Goal: Task Accomplishment & Management: Use online tool/utility

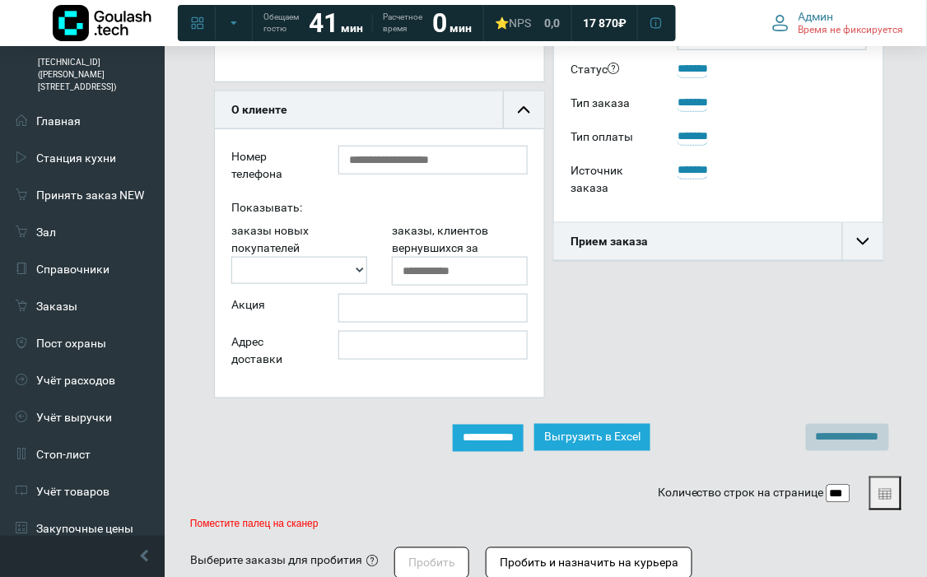
scroll to position [365, 0]
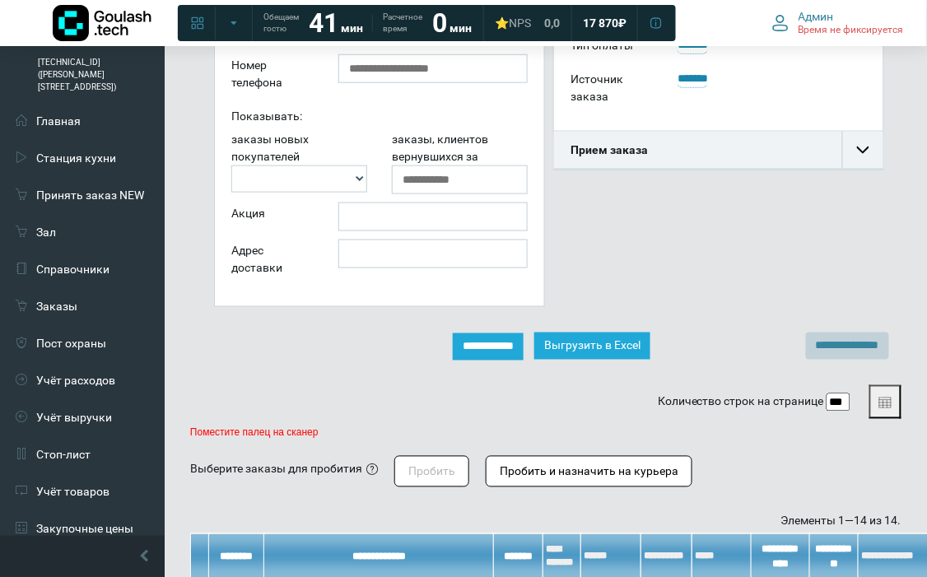
click at [453, 339] on input "**********" at bounding box center [488, 346] width 71 height 27
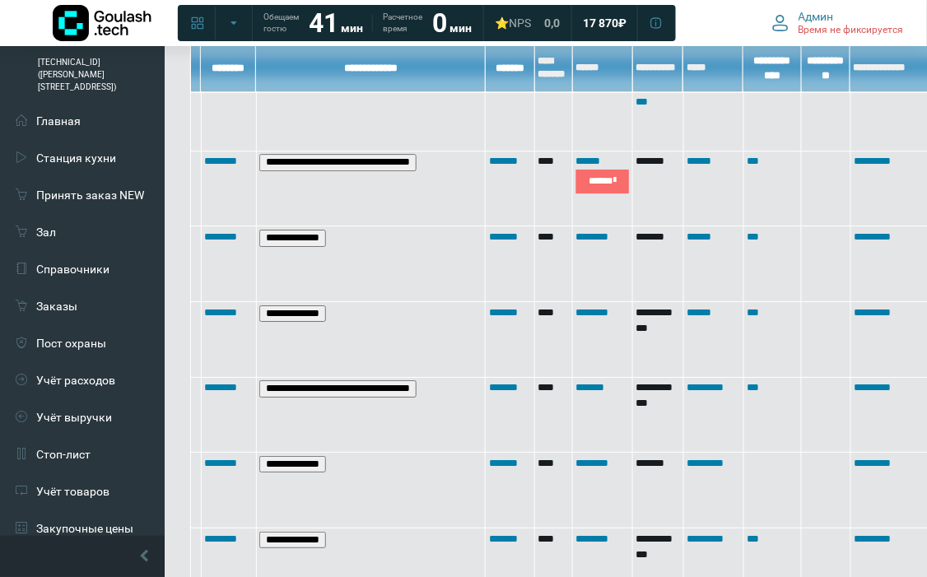
scroll to position [731, 0]
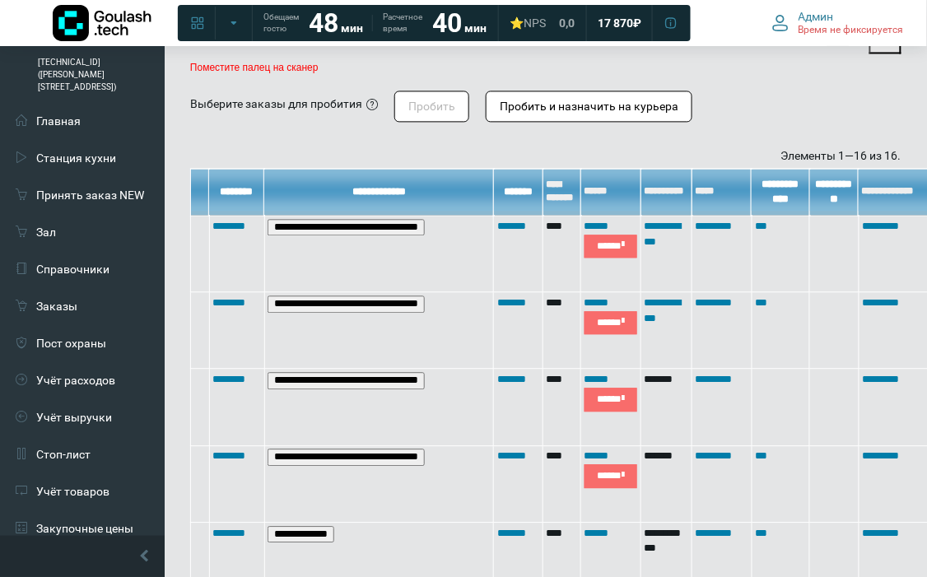
scroll to position [731, 268]
